Goal: Communication & Community: Answer question/provide support

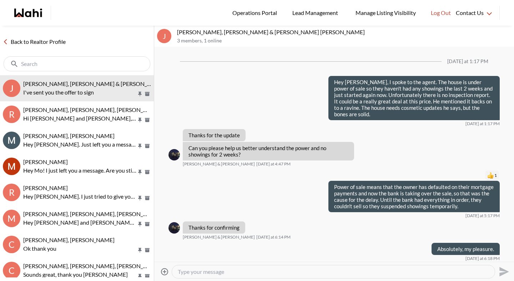
scroll to position [1082, 0]
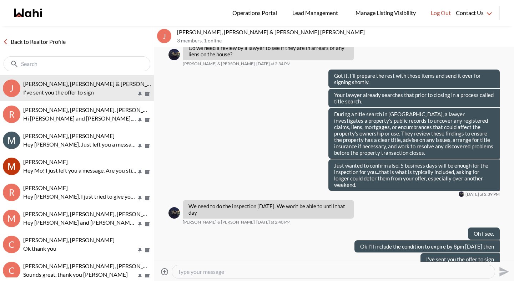
click at [52, 44] on link "Back to Realtor Profile" at bounding box center [34, 41] width 69 height 9
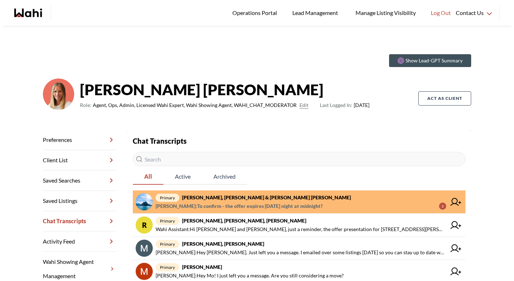
click at [204, 203] on span "Jason Brown : To confirm - the offer expires tomorrow night at midnight?" at bounding box center [239, 206] width 167 height 9
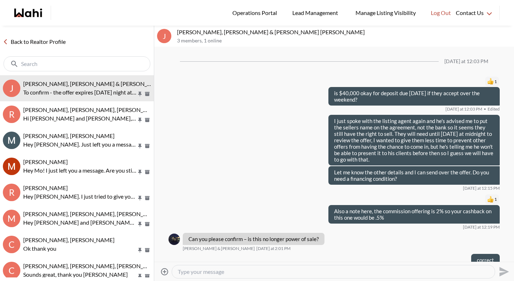
scroll to position [510, 0]
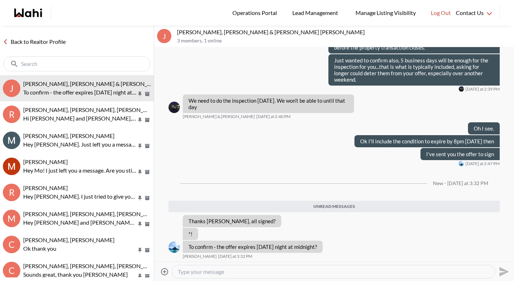
click at [211, 271] on textarea "Type your message" at bounding box center [333, 271] width 311 height 7
type textarea "Got it and sent it off"
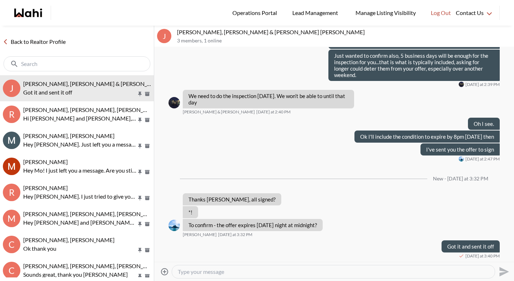
scroll to position [514, 0]
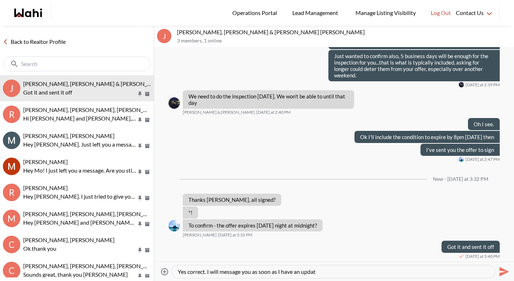
type textarea "Yes correct. I will message you as soon as I have an update"
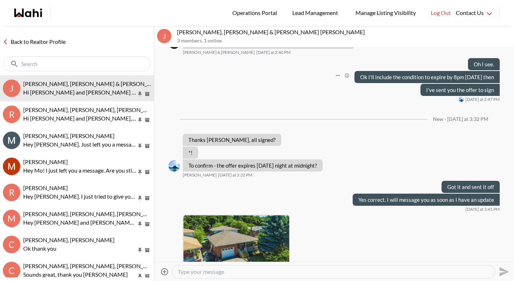
scroll to position [684, 0]
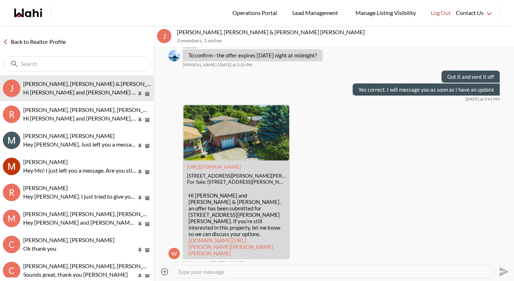
click at [237, 274] on textarea "Type your message" at bounding box center [333, 271] width 311 height 7
type textarea "that is ours"
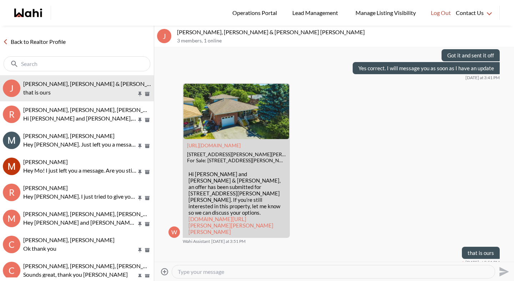
click at [205, 272] on textarea "Type your message" at bounding box center [333, 271] width 311 height 7
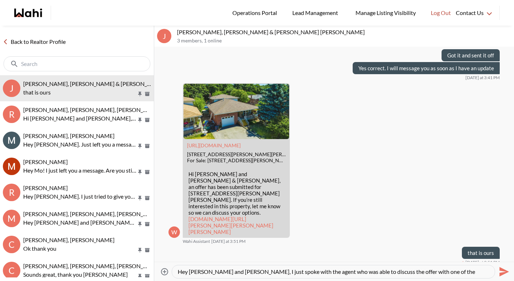
scroll to position [7, 0]
paste textarea "he"
click at [294, 272] on textarea "Hey Jason and Lauryn, I just spoke with the agent who was able to discuss the o…" at bounding box center [333, 271] width 311 height 7
click at [425, 274] on textarea "Hey Jason and Lauryn, I just spoke with the agent who was able to discuss the o…" at bounding box center [333, 271] width 311 height 7
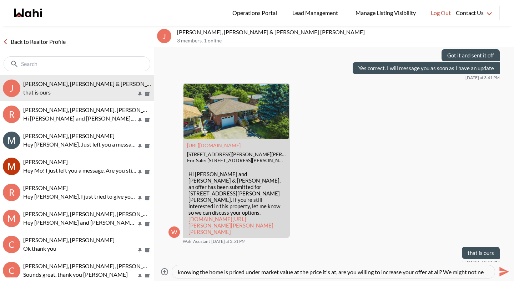
scroll to position [35, 0]
type textarea "Hey Jason and Lauryn, I just spoke with the agent who was able to discuss the o…"
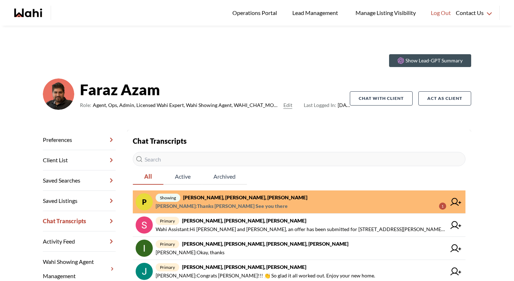
click at [215, 198] on strong "[PERSON_NAME], [PERSON_NAME], [PERSON_NAME]" at bounding box center [245, 197] width 124 height 6
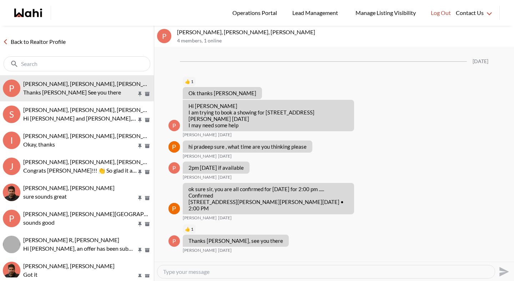
scroll to position [905, 0]
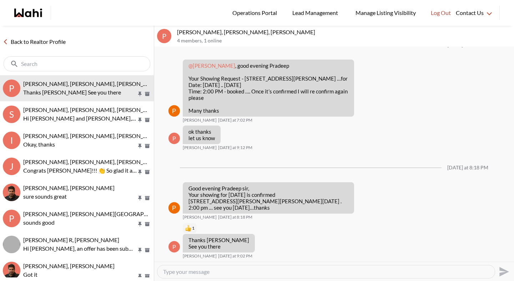
click at [37, 40] on link "Back to Realtor Profile" at bounding box center [34, 41] width 69 height 9
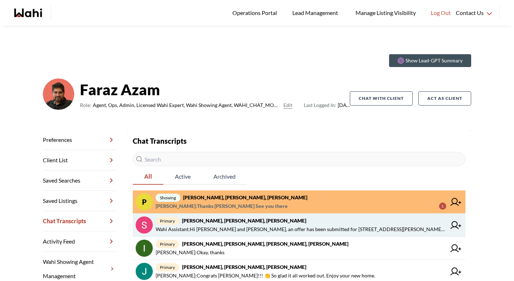
click at [228, 215] on link "primary Sunil Murali, Ana Rodriguez, Faraz Wahi Assistant : Hi Sunil and Ana, a…" at bounding box center [299, 225] width 333 height 23
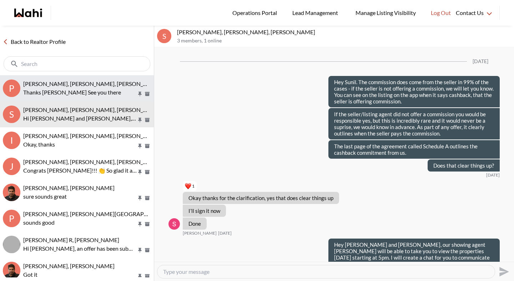
scroll to position [1126, 0]
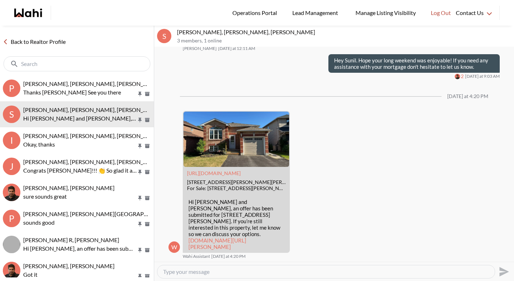
click at [58, 41] on link "Back to Realtor Profile" at bounding box center [34, 41] width 69 height 9
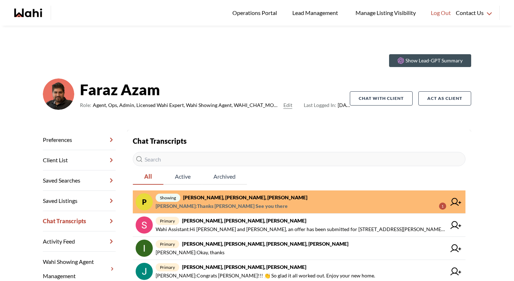
click at [232, 201] on span "showing Pradeep Pradhan, Shilpa Pradhan, Paul, Faraz" at bounding box center [301, 197] width 290 height 9
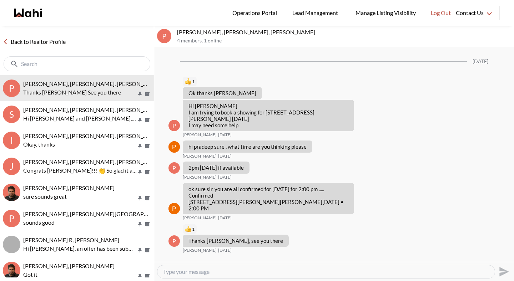
scroll to position [905, 0]
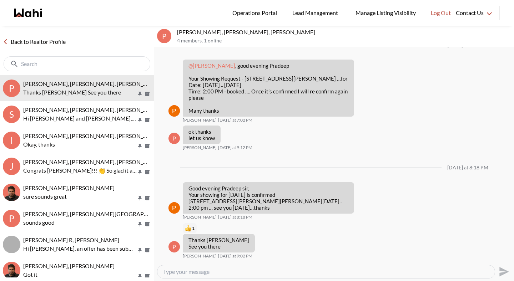
click at [62, 44] on link "Back to Realtor Profile" at bounding box center [34, 41] width 69 height 9
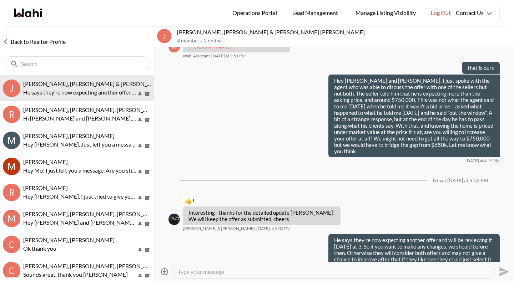
scroll to position [712, 0]
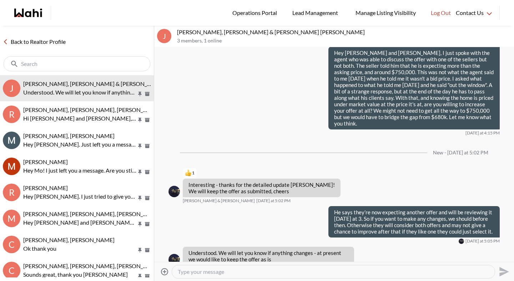
click at [201, 275] on textarea "Type your message" at bounding box center [333, 271] width 311 height 7
type textarea "S"
type textarea "Okay sounds good. I will let you know if I receive any more info."
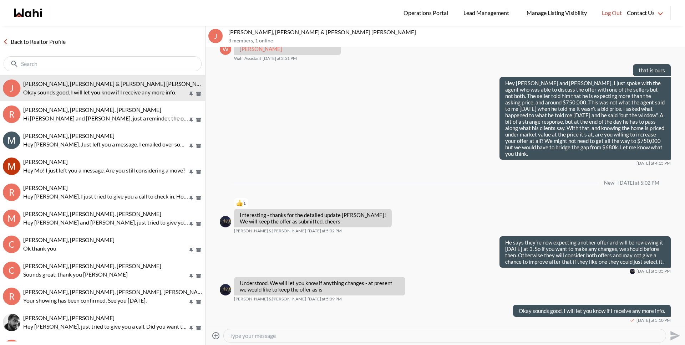
scroll to position [669, 0]
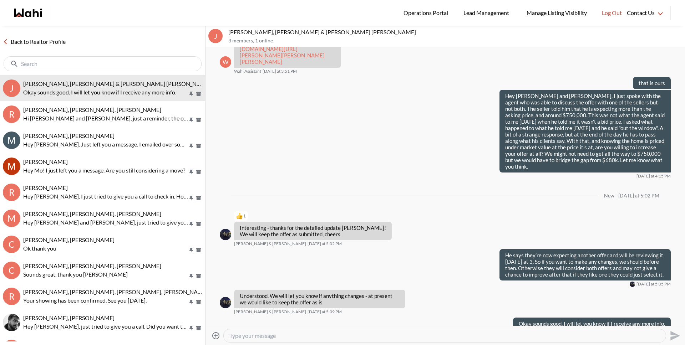
click at [49, 46] on link "Back to Realtor Profile" at bounding box center [34, 41] width 69 height 9
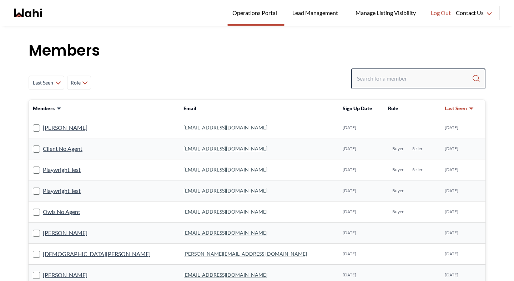
click at [403, 74] on input "Search input" at bounding box center [414, 78] width 115 height 13
type input "faraz"
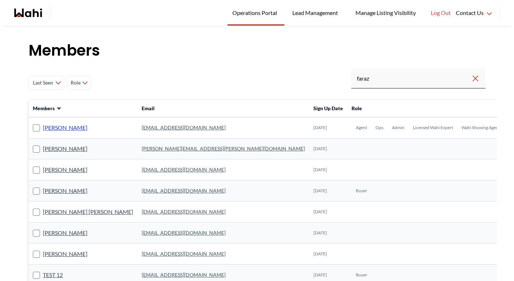
click at [64, 127] on link "Faraz Azam" at bounding box center [65, 127] width 45 height 9
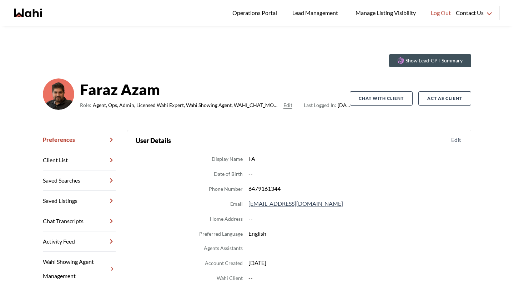
click at [64, 217] on link "Chat Transcripts" at bounding box center [79, 221] width 73 height 20
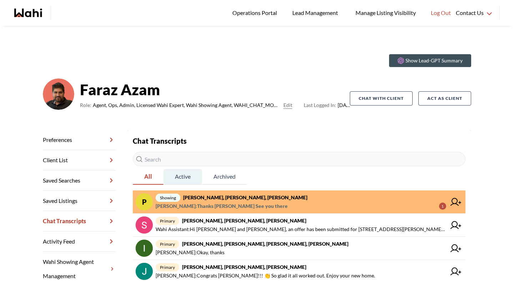
scroll to position [6, 0]
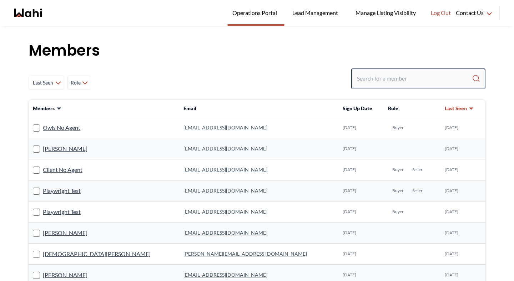
click at [374, 77] on input "Search input" at bounding box center [414, 78] width 115 height 13
type input "barbara fun"
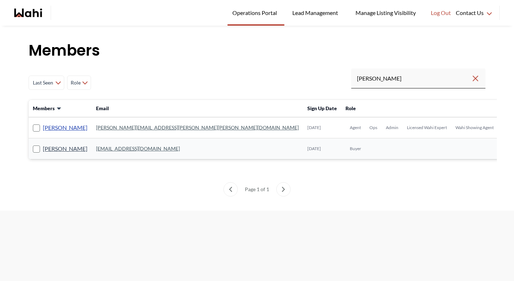
click at [69, 127] on link "Barbara Funt" at bounding box center [65, 127] width 45 height 9
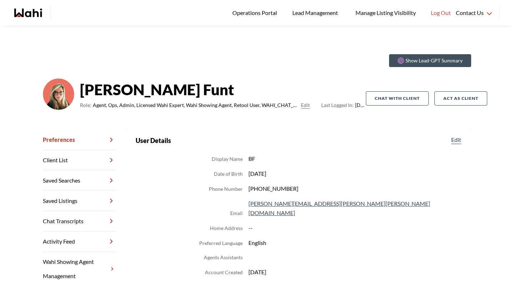
click at [79, 215] on link "Chat Transcripts" at bounding box center [79, 221] width 73 height 20
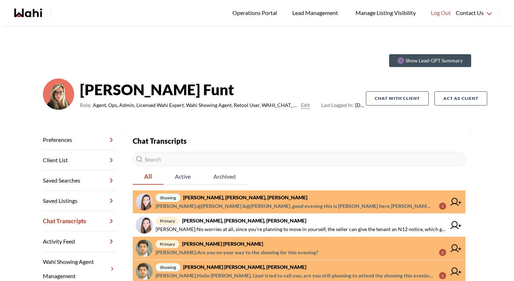
scroll to position [7, 0]
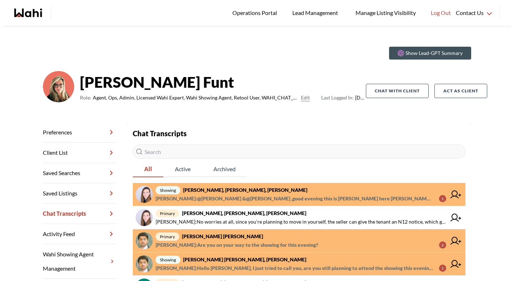
click at [254, 197] on span "Paul Sharma : @Victoria Basova &@Dylan Maloney ,good evening this is Paul here …" at bounding box center [295, 198] width 278 height 9
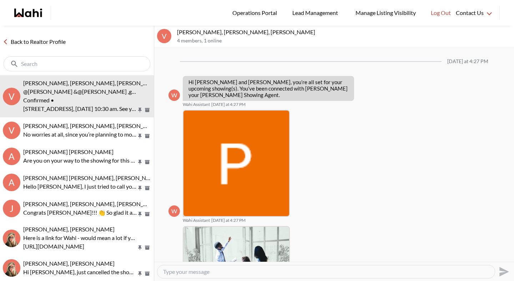
scroll to position [175, 0]
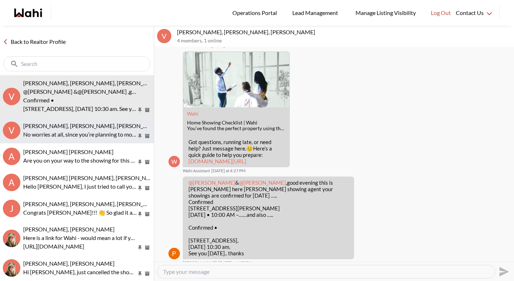
click at [75, 136] on p "No worries at all, since you’re planning to move in yourself, the seller can gi…" at bounding box center [79, 134] width 113 height 9
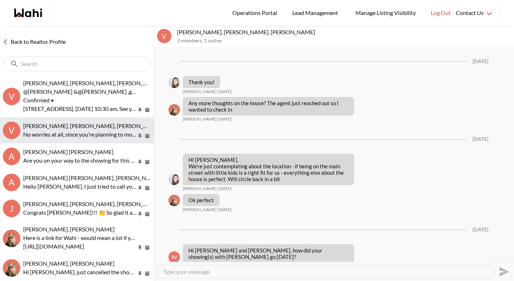
scroll to position [940, 0]
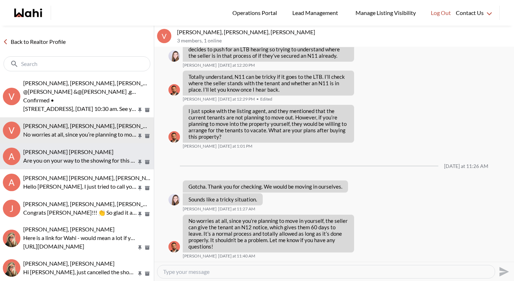
click at [74, 157] on p "Are you on your way to the showing for this evening?" at bounding box center [79, 160] width 113 height 9
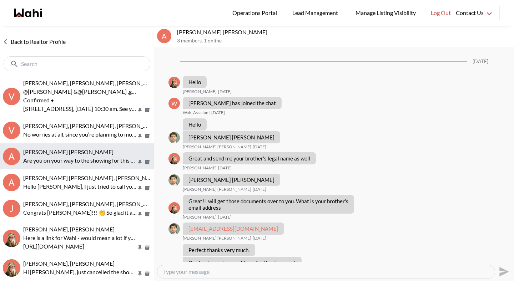
scroll to position [485, 0]
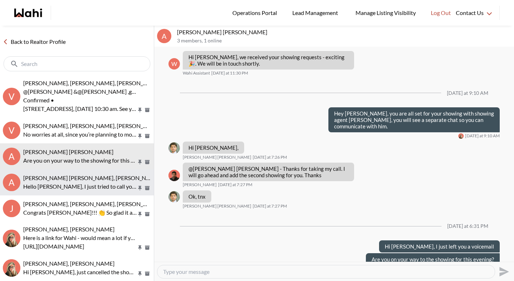
click at [74, 176] on span "Abdul Nafi Sarwari, Paul, Barbara" at bounding box center [91, 177] width 137 height 7
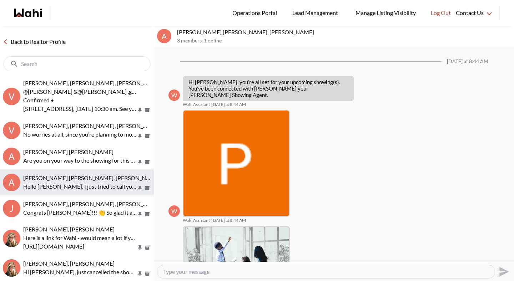
scroll to position [247, 0]
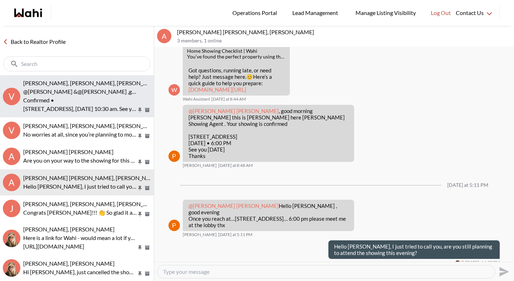
click at [71, 101] on p "Confirmed •" at bounding box center [79, 100] width 113 height 9
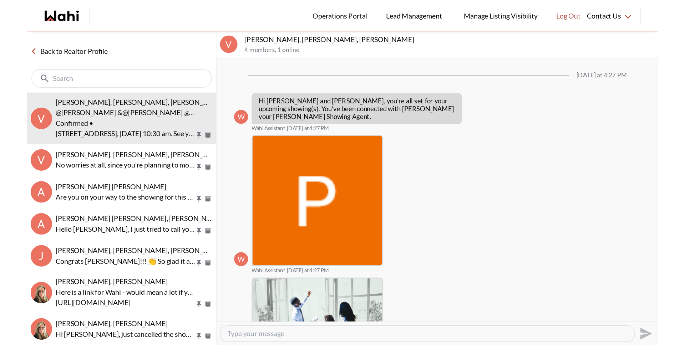
scroll to position [175, 0]
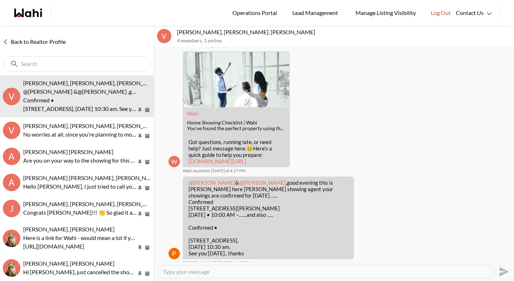
click at [61, 43] on link "Back to Realtor Profile" at bounding box center [34, 41] width 69 height 9
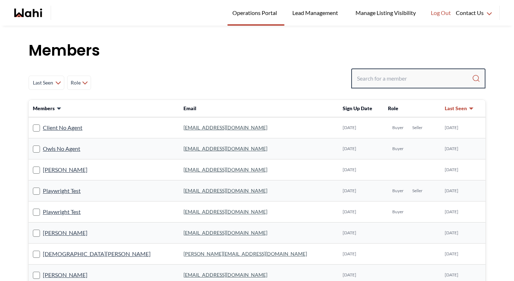
click at [403, 81] on input "Search input" at bounding box center [414, 78] width 115 height 13
type input "behnam"
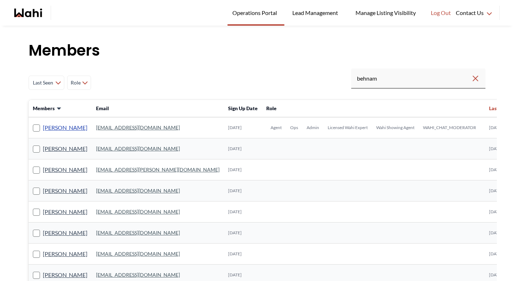
click at [56, 131] on link "[PERSON_NAME]" at bounding box center [65, 127] width 45 height 9
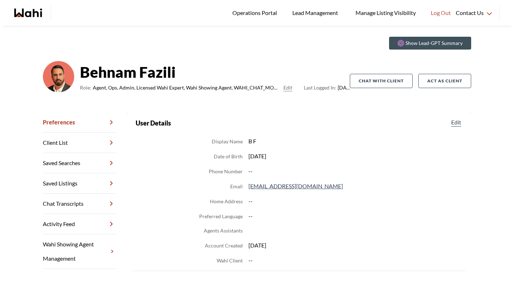
scroll to position [18, 0]
click at [77, 202] on link "Chat Transcripts" at bounding box center [79, 203] width 73 height 20
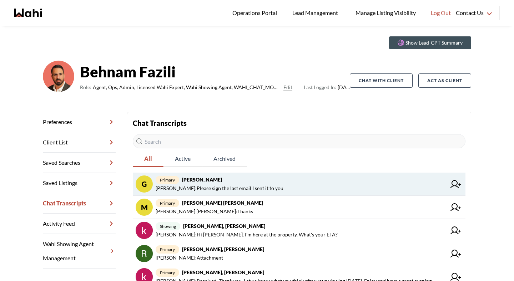
click at [197, 192] on span "[PERSON_NAME] : Please sign the last email I sent it to you" at bounding box center [220, 188] width 128 height 9
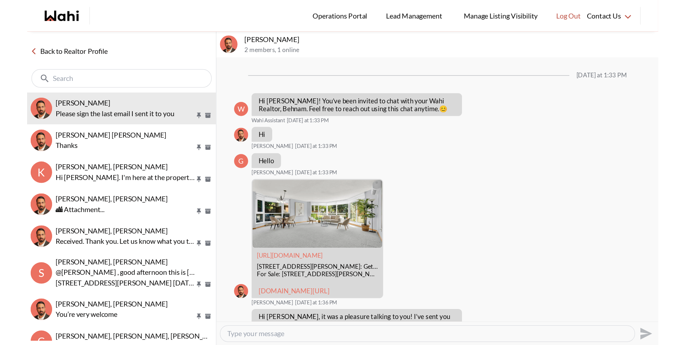
scroll to position [105, 0]
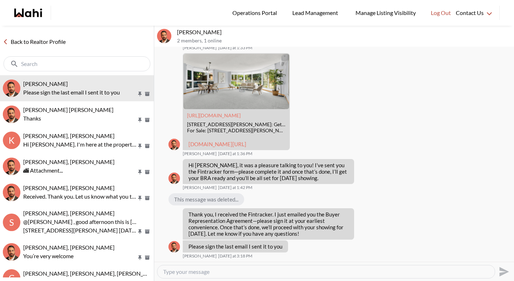
click at [55, 42] on link "Back to Realtor Profile" at bounding box center [34, 41] width 69 height 9
